Goal: Task Accomplishment & Management: Manage account settings

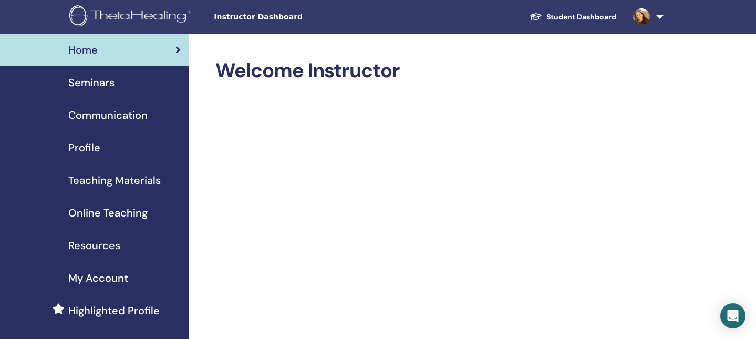
click at [136, 113] on span "Communication" at bounding box center [107, 115] width 79 height 16
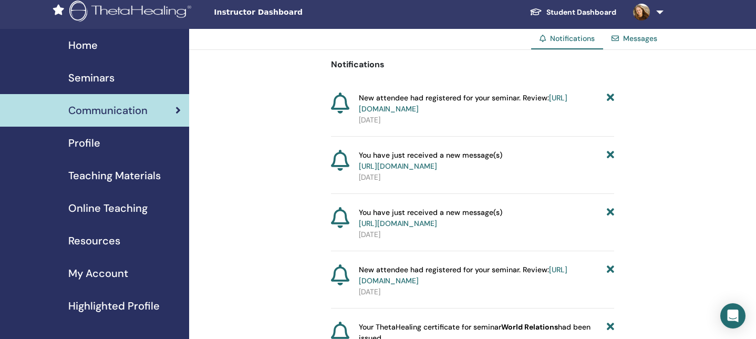
scroll to position [1, 0]
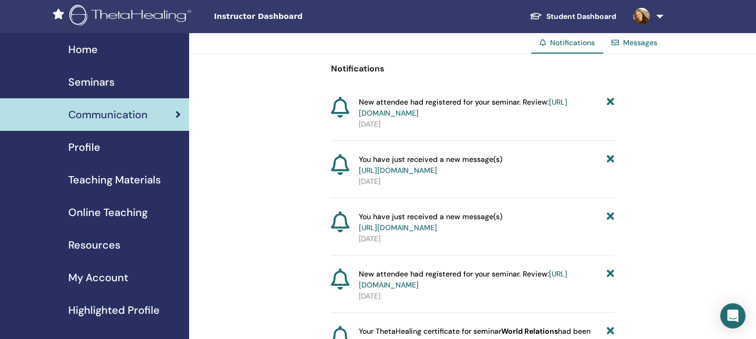
click at [109, 211] on span "Online Teaching" at bounding box center [107, 212] width 79 height 16
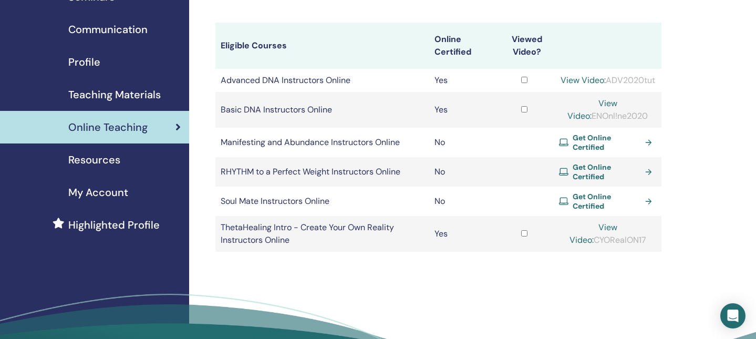
scroll to position [91, 0]
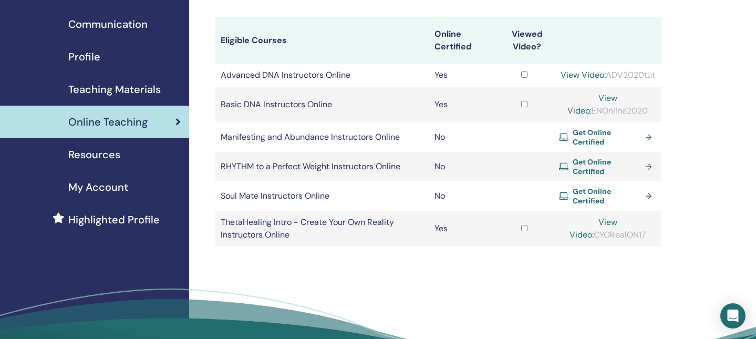
click at [139, 89] on span "Teaching Materials" at bounding box center [114, 89] width 92 height 16
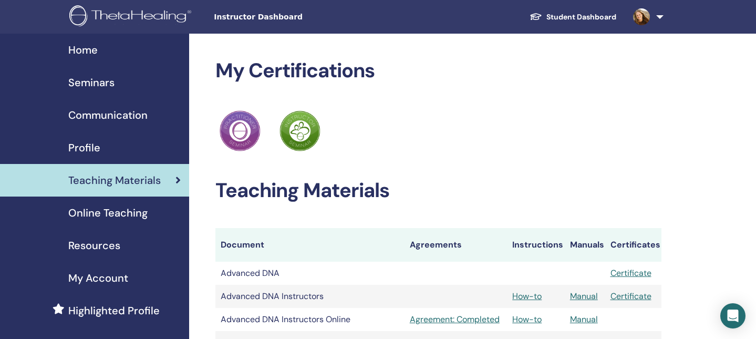
click at [93, 83] on span "Seminars" at bounding box center [91, 83] width 46 height 16
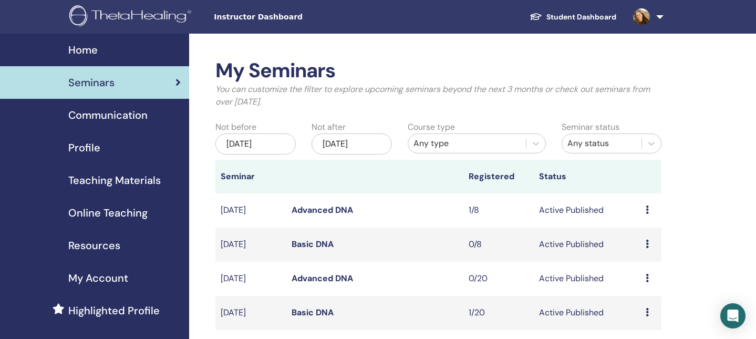
click at [87, 54] on span "Home" at bounding box center [82, 50] width 29 height 16
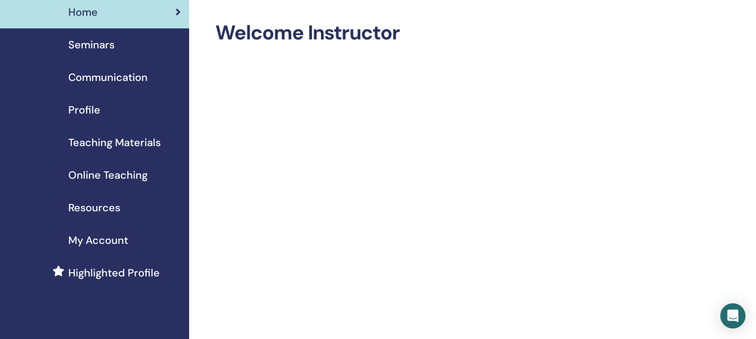
scroll to position [-3, 0]
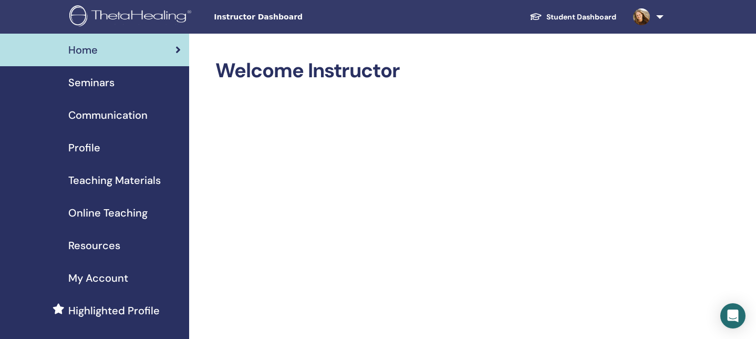
click at [656, 15] on link at bounding box center [645, 17] width 43 height 34
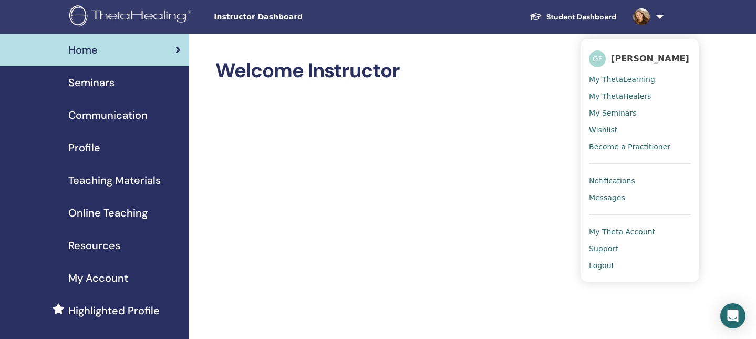
click at [636, 84] on span "My ThetaLearning" at bounding box center [622, 79] width 66 height 9
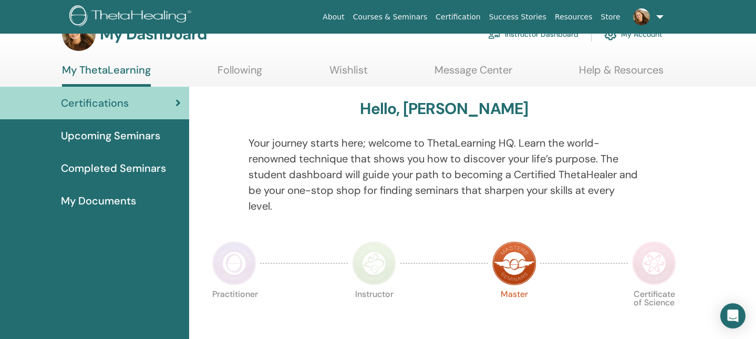
scroll to position [13, 0]
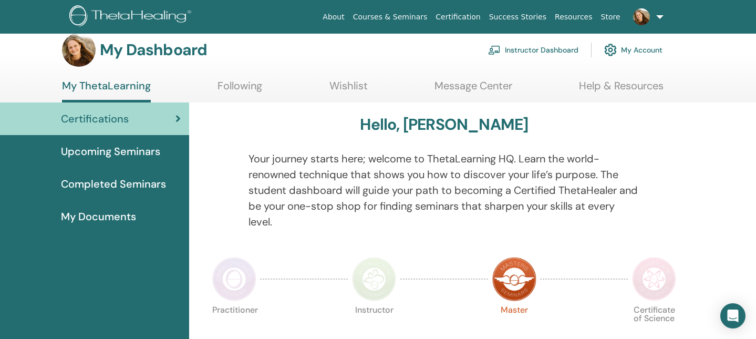
click at [156, 151] on span "Upcoming Seminars" at bounding box center [110, 151] width 99 height 16
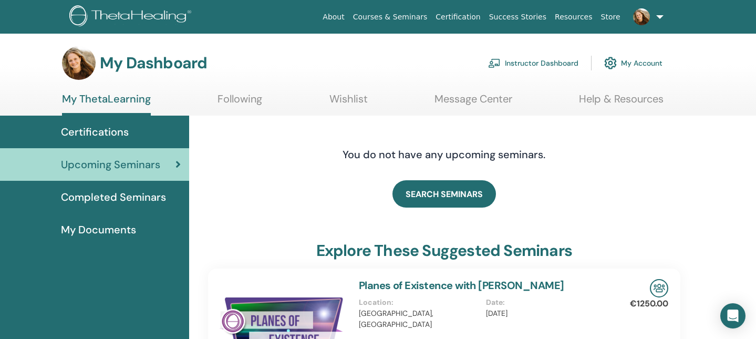
click at [536, 64] on link "Instructor Dashboard" at bounding box center [533, 62] width 90 height 23
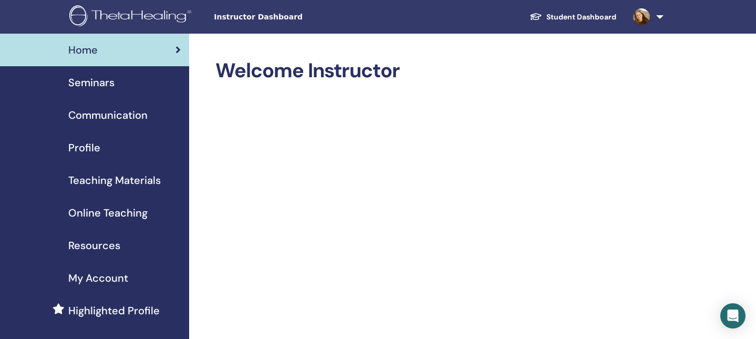
click at [111, 81] on span "Seminars" at bounding box center [91, 83] width 46 height 16
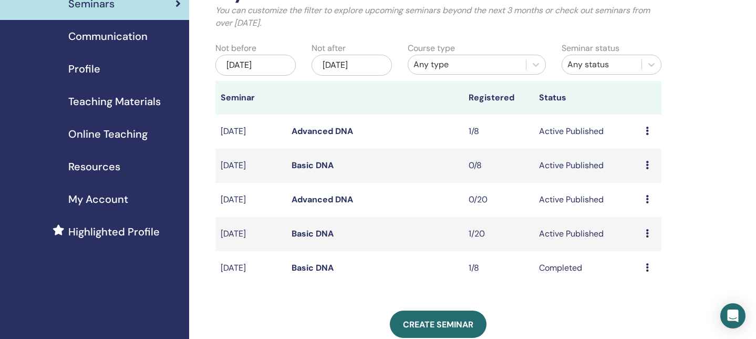
scroll to position [80, 0]
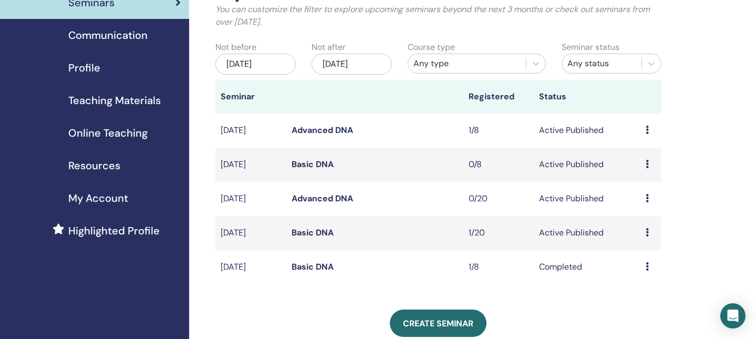
click at [313, 229] on link "Basic DNA" at bounding box center [312, 232] width 42 height 11
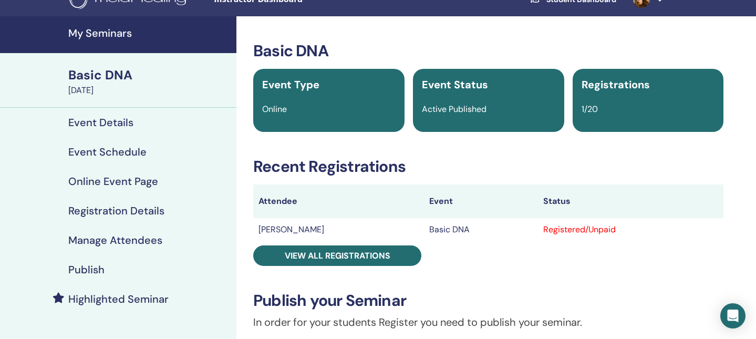
scroll to position [-1, 0]
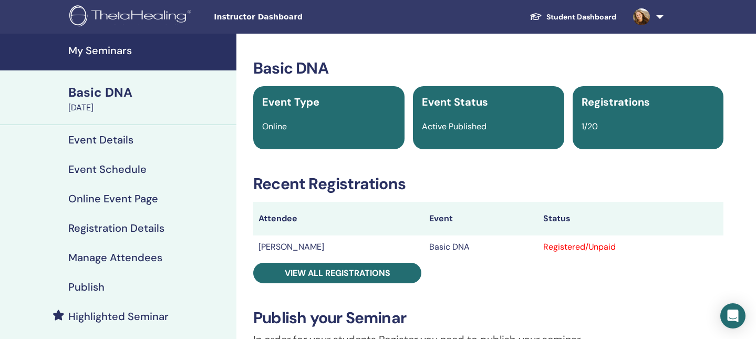
click at [500, 134] on div "Event Status Active Published" at bounding box center [488, 117] width 151 height 63
click at [117, 167] on h4 "Event Schedule" at bounding box center [107, 169] width 78 height 13
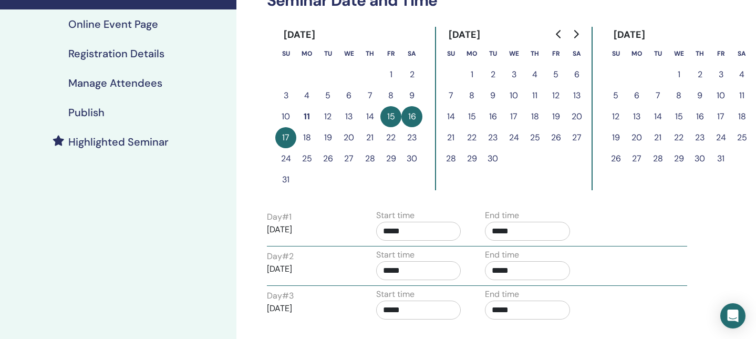
scroll to position [235, 0]
